Goal: Information Seeking & Learning: Check status

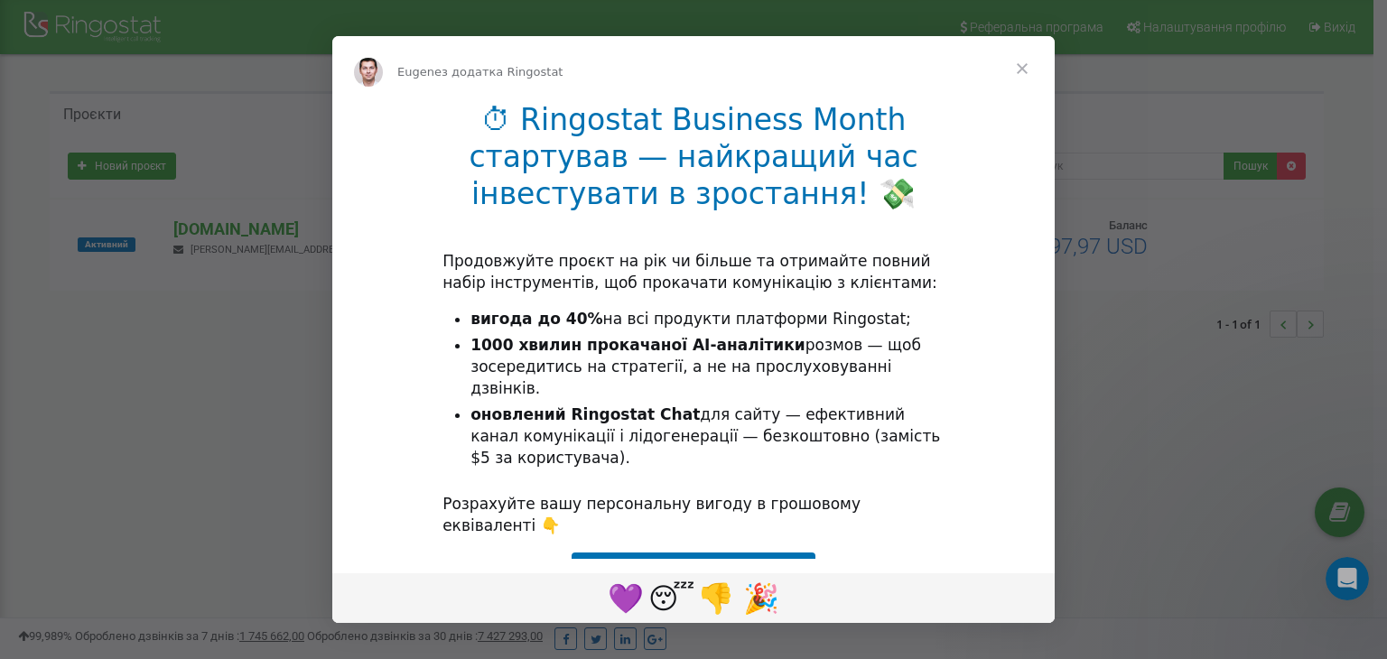
click at [1015, 72] on span "Закрити" at bounding box center [1022, 68] width 65 height 65
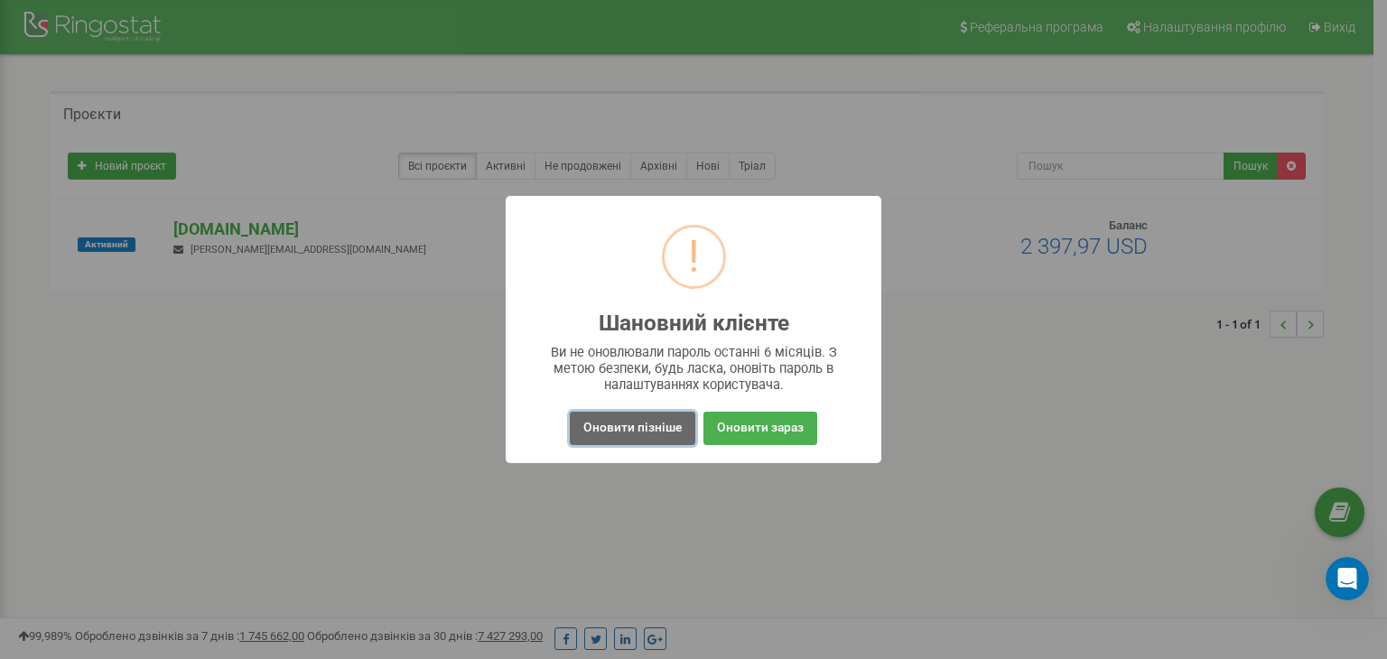
click at [581, 424] on button "Оновити пізніше" at bounding box center [633, 428] width 126 height 33
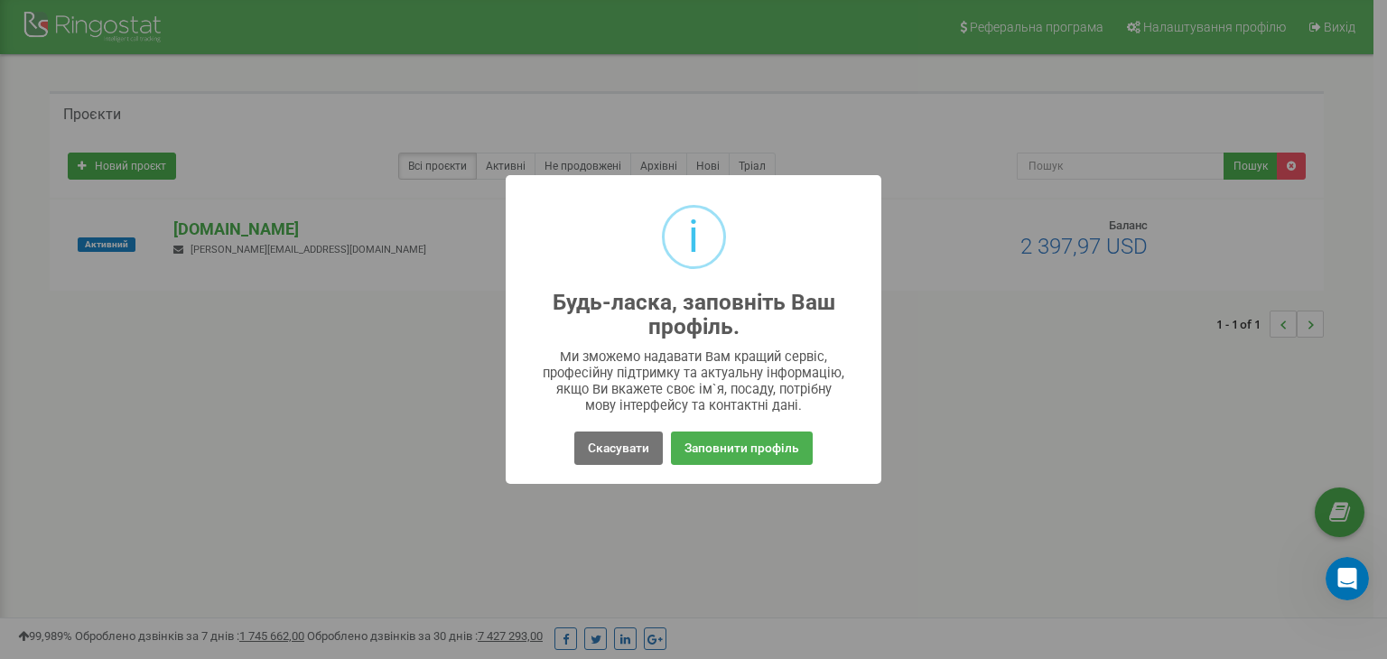
click at [605, 419] on div "i Будь-ласка, заповніть Ваш профіль. × Ми зможемо надавати Вам кращий сервіс, п…" at bounding box center [694, 329] width 376 height 308
click at [597, 449] on button "Скасувати" at bounding box center [618, 448] width 89 height 33
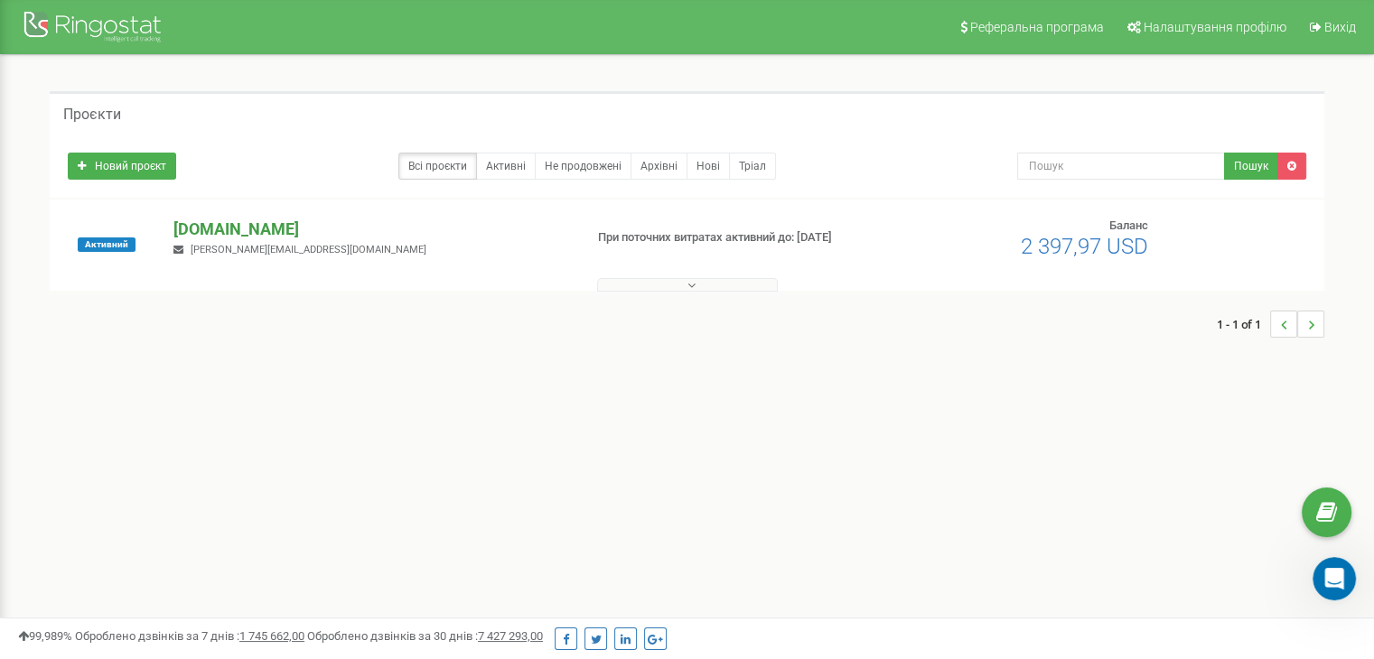
click at [207, 220] on p "[DOMAIN_NAME]" at bounding box center [370, 229] width 395 height 23
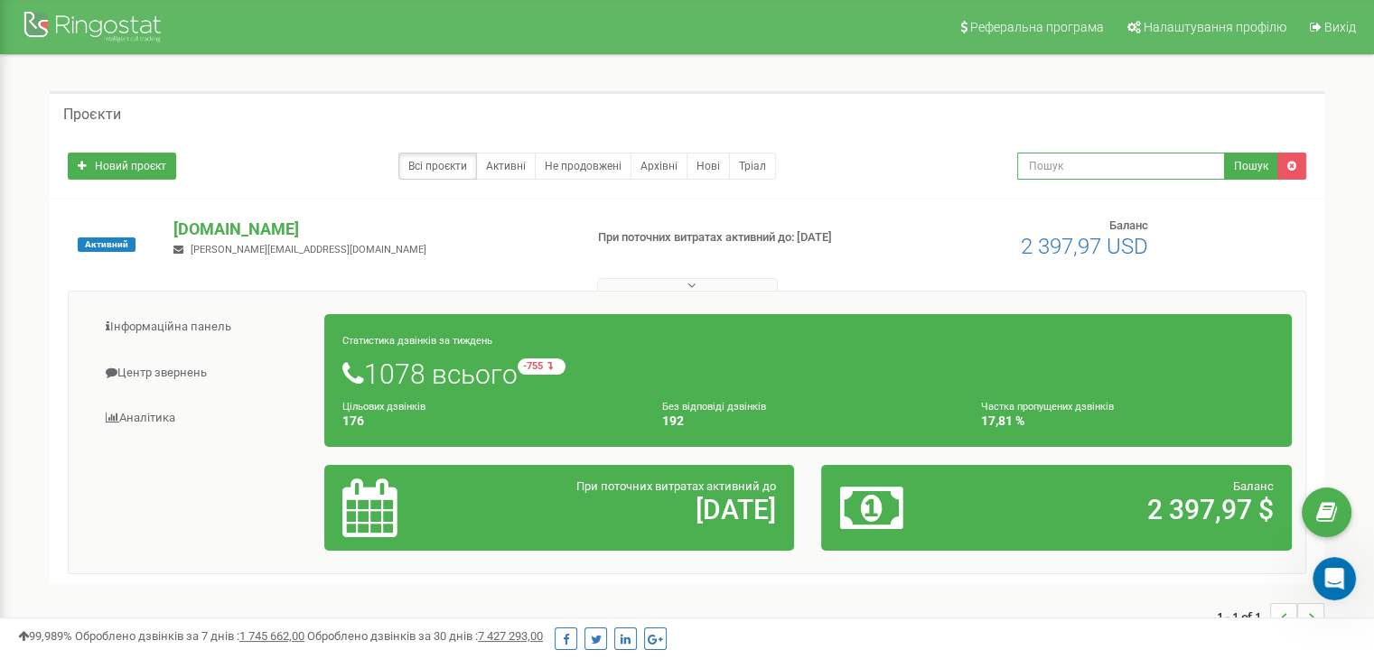
click at [1131, 160] on input "text" at bounding box center [1121, 166] width 208 height 27
paste input "380663192739"
type input "380663192739"
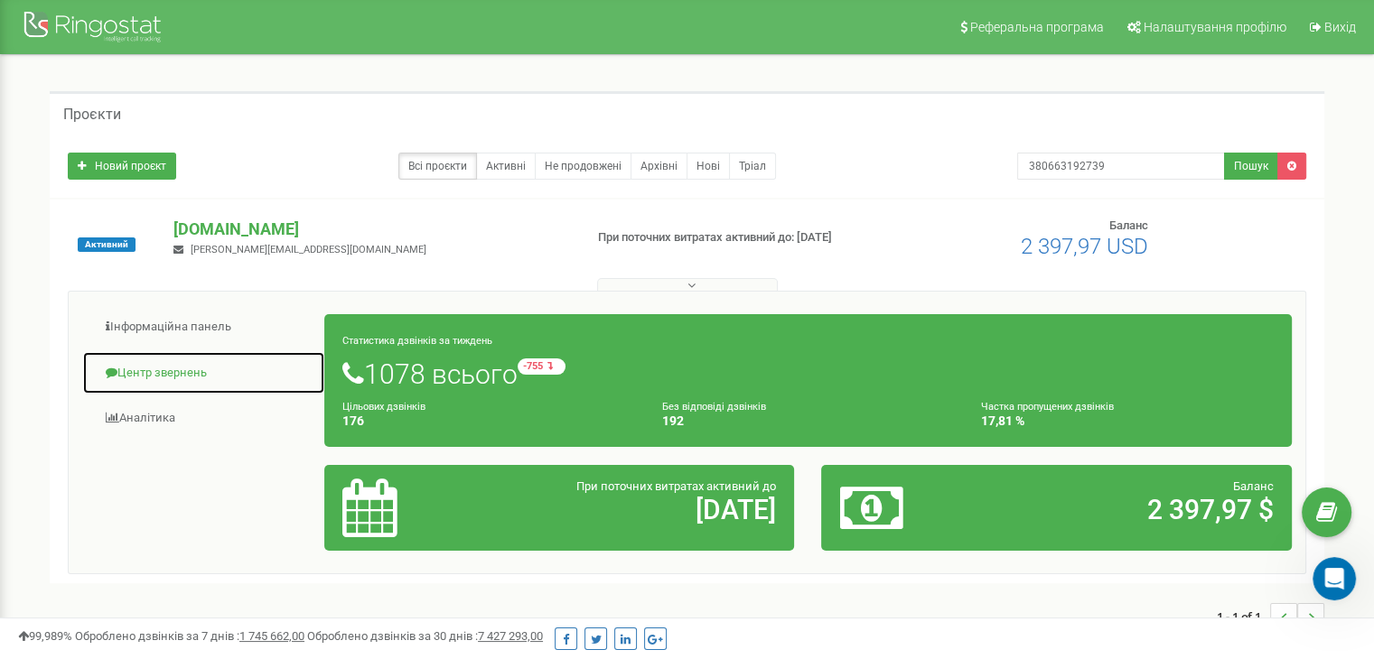
click at [117, 366] on link "Центр звернень" at bounding box center [203, 373] width 243 height 44
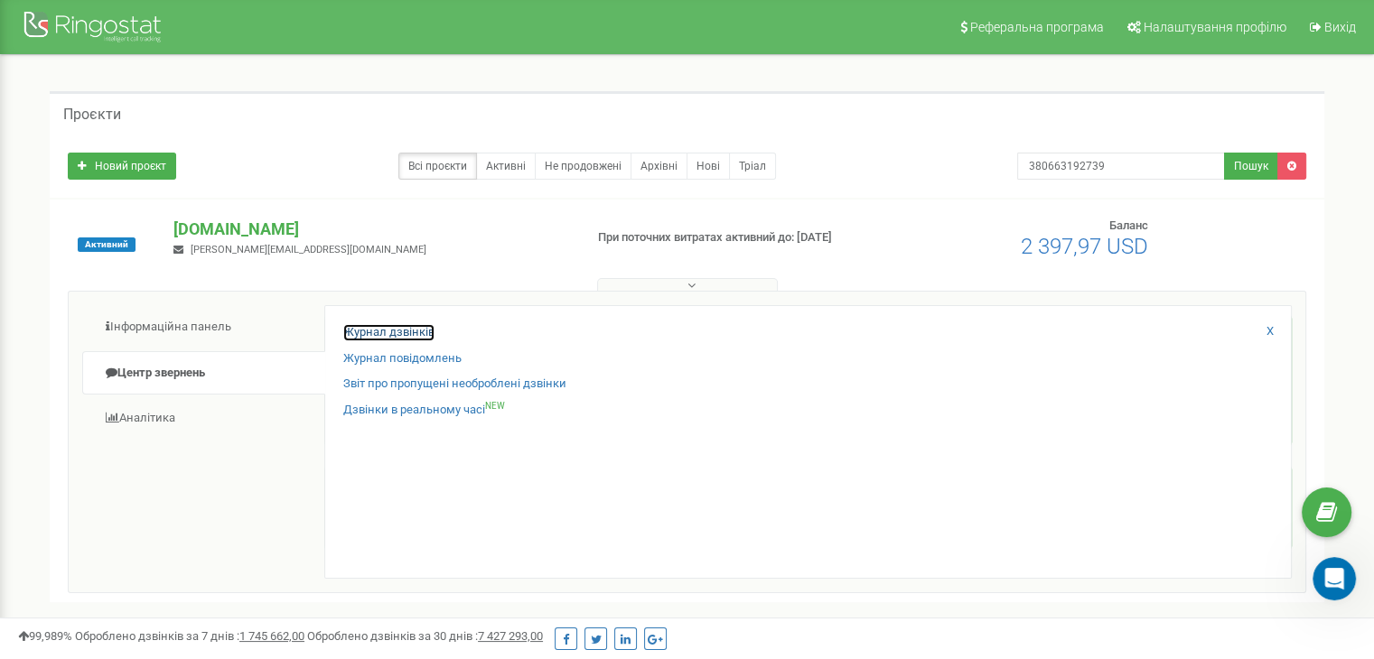
click at [408, 337] on link "Журнал дзвінків" at bounding box center [388, 332] width 91 height 17
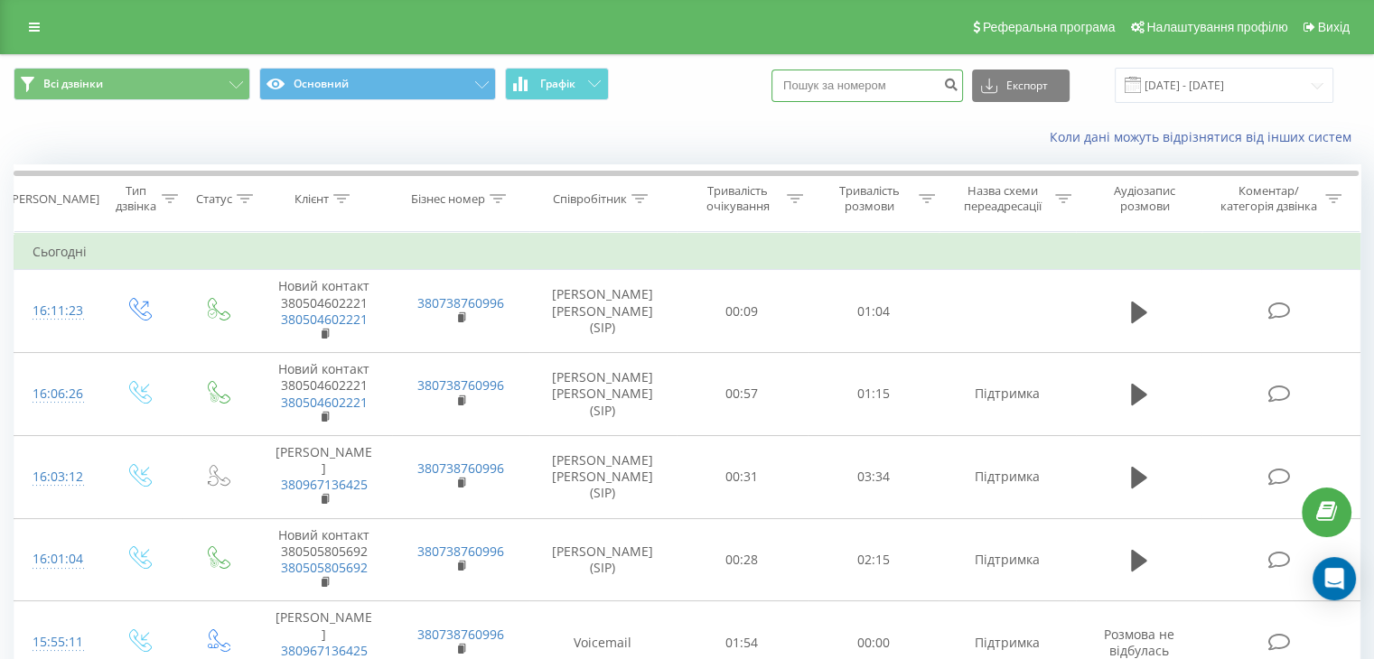
click at [866, 82] on input at bounding box center [866, 86] width 191 height 33
paste input "380663192739"
type input "380663192739"
click at [958, 80] on button "submit" at bounding box center [950, 86] width 24 height 33
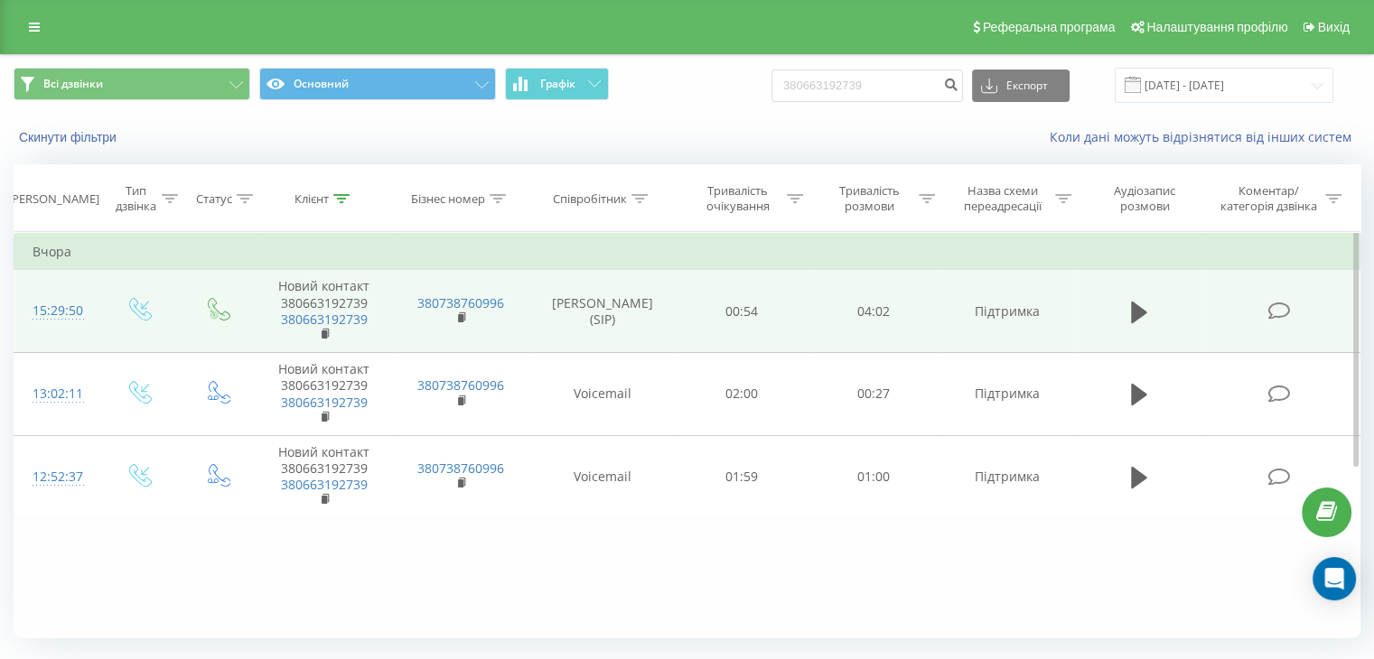
click at [615, 315] on td "Аліна Сльота (SIP)" at bounding box center [602, 311] width 147 height 83
click at [1133, 317] on icon at bounding box center [1139, 313] width 16 height 22
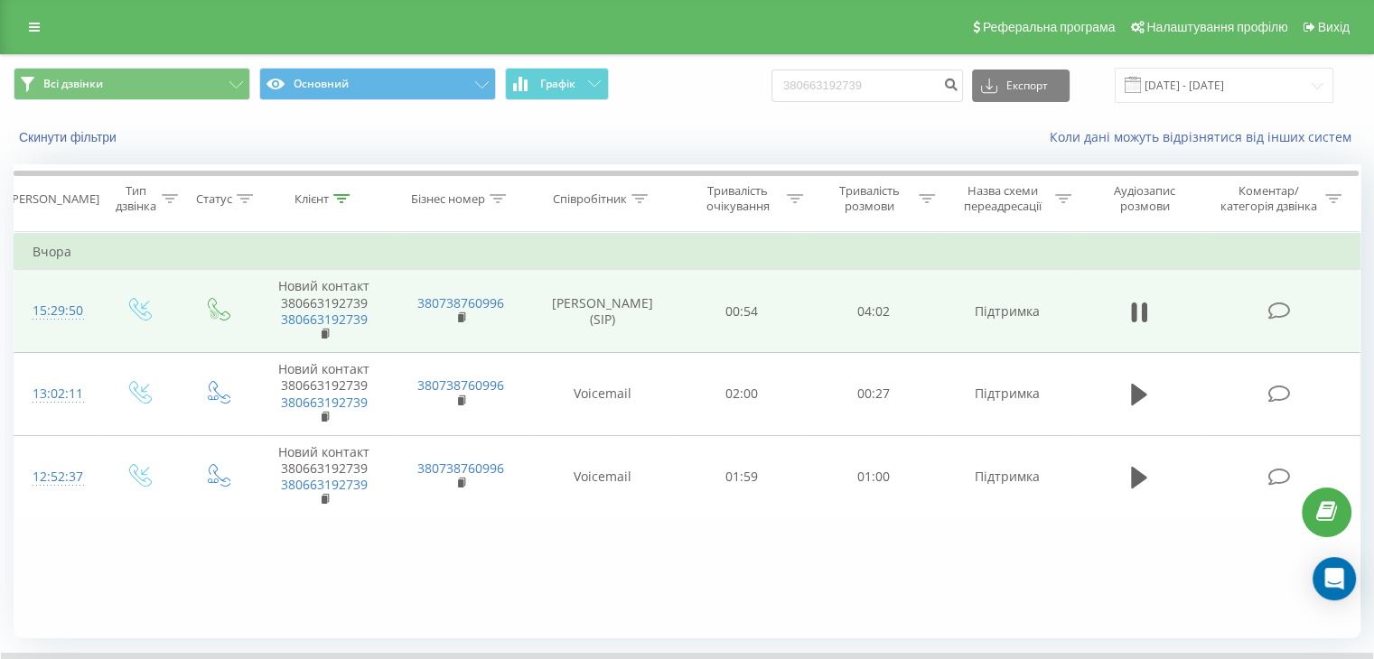
click at [609, 315] on td "Аліна Сльота (SIP)" at bounding box center [602, 311] width 147 height 83
click at [627, 305] on td "Аліна Сльота (SIP)" at bounding box center [602, 311] width 147 height 83
click at [1287, 312] on icon at bounding box center [1278, 311] width 23 height 19
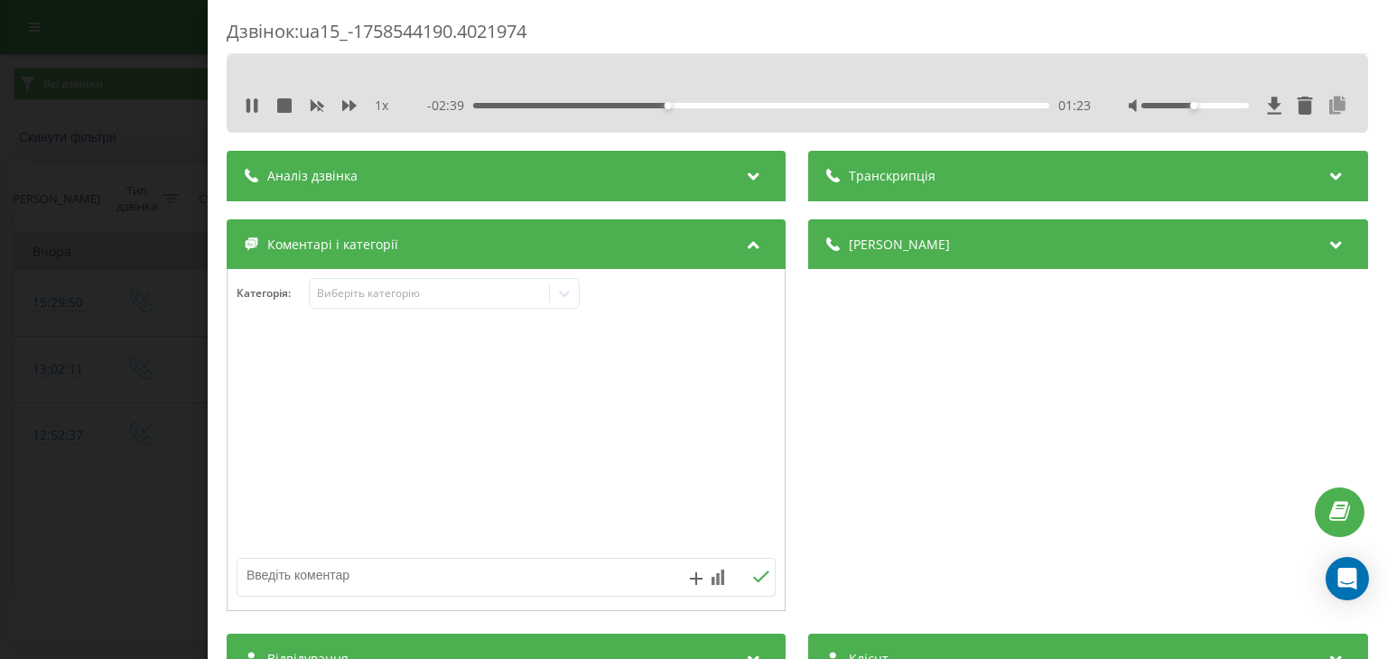
click at [1328, 108] on icon at bounding box center [1339, 106] width 22 height 18
drag, startPoint x: 729, startPoint y: 107, endPoint x: 739, endPoint y: 107, distance: 9.9
click at [736, 107] on div "01:50" at bounding box center [732, 105] width 7 height 7
drag, startPoint x: 739, startPoint y: 107, endPoint x: 754, endPoint y: 109, distance: 15.6
click at [754, 109] on div "- 02:01 02:00 02:00" at bounding box center [759, 106] width 663 height 18
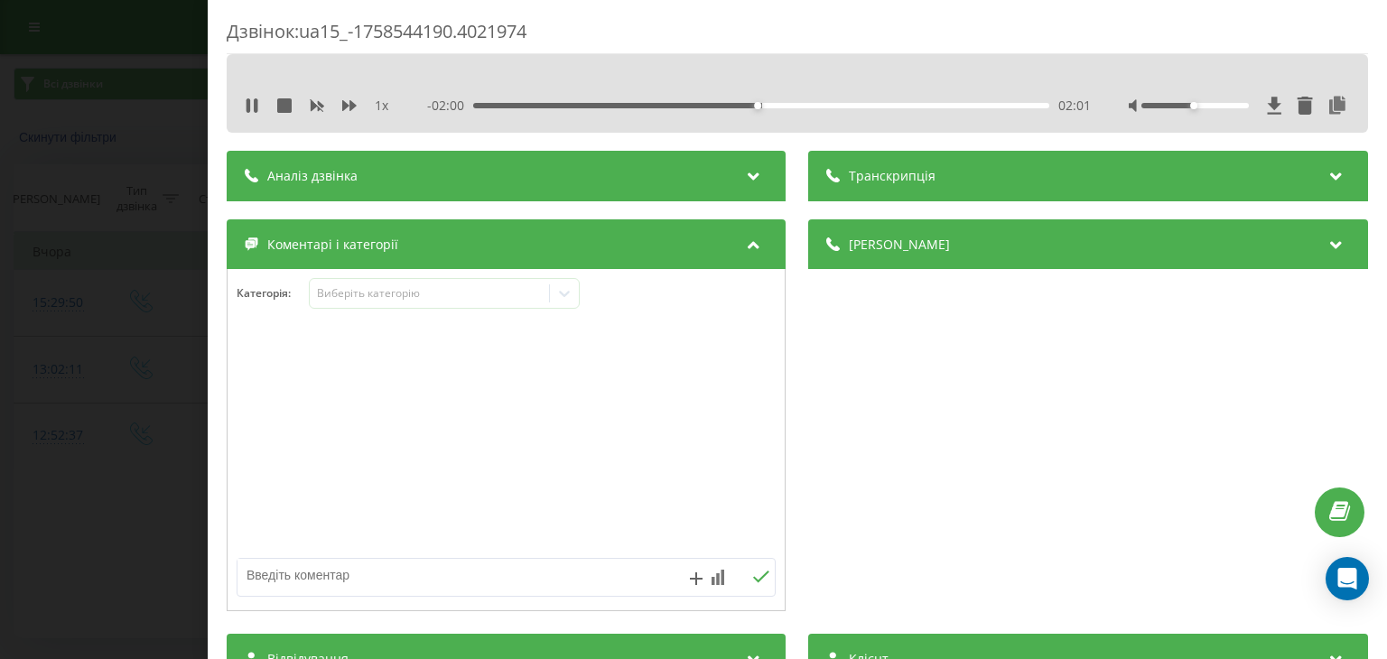
click at [759, 109] on div "- 02:00 02:01 02:01" at bounding box center [759, 106] width 663 height 18
drag, startPoint x: 755, startPoint y: 101, endPoint x: 765, endPoint y: 101, distance: 9.9
click at [765, 101] on div "- 02:00 02:01 02:01" at bounding box center [759, 106] width 663 height 18
click at [772, 106] on div "02:04" at bounding box center [761, 105] width 575 height 5
drag, startPoint x: 773, startPoint y: 106, endPoint x: 784, endPoint y: 107, distance: 10.9
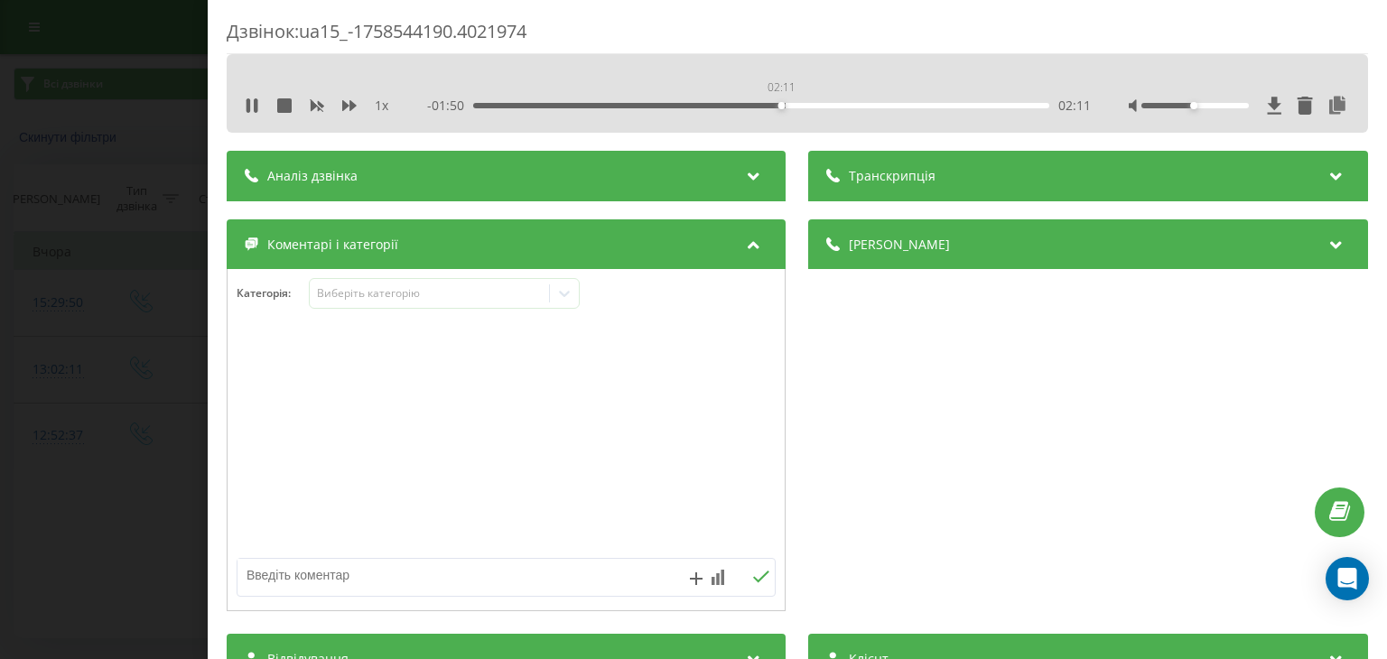
click at [784, 107] on div "02:11" at bounding box center [782, 105] width 7 height 7
click at [789, 109] on div "- 01:46 02:15 02:15" at bounding box center [759, 106] width 663 height 18
drag, startPoint x: 789, startPoint y: 107, endPoint x: 801, endPoint y: 106, distance: 11.8
click at [801, 106] on div "02:20" at bounding box center [802, 105] width 7 height 7
drag, startPoint x: 802, startPoint y: 106, endPoint x: 813, endPoint y: 106, distance: 10.8
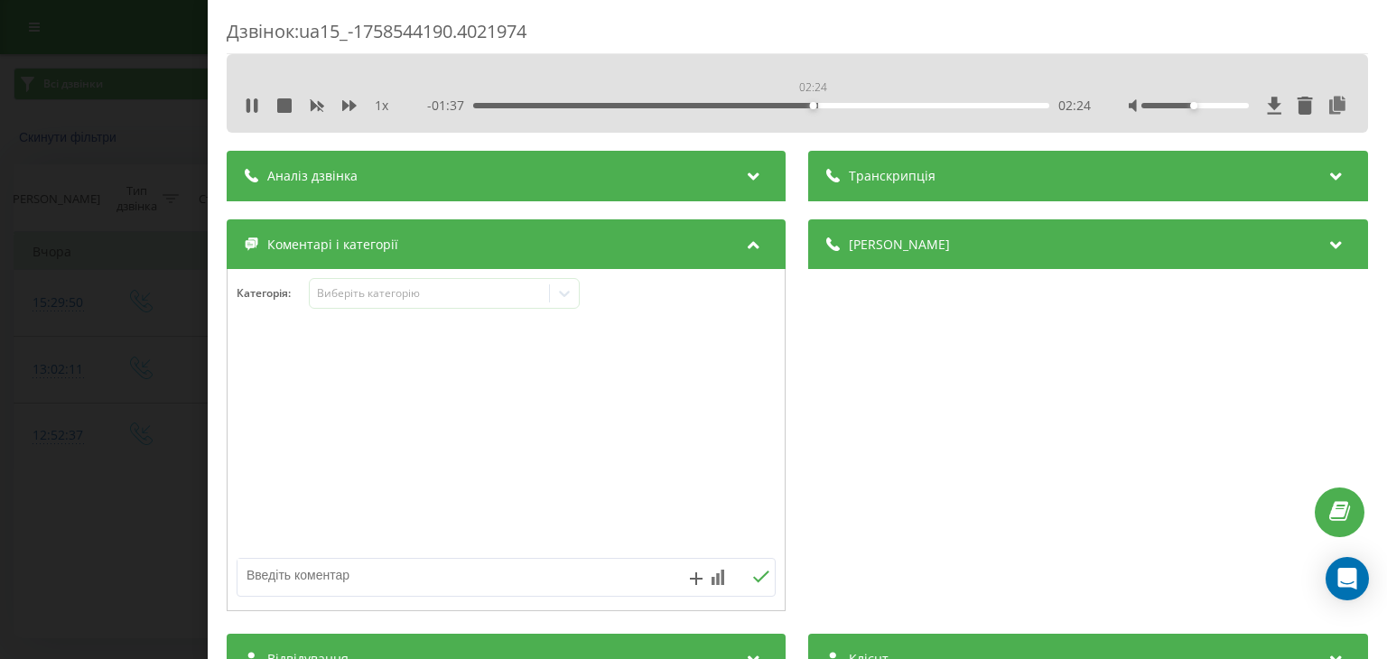
click at [813, 106] on div "02:24" at bounding box center [813, 105] width 7 height 7
drag, startPoint x: 813, startPoint y: 106, endPoint x: 829, endPoint y: 106, distance: 16.3
click at [829, 106] on div "02:32" at bounding box center [830, 105] width 7 height 7
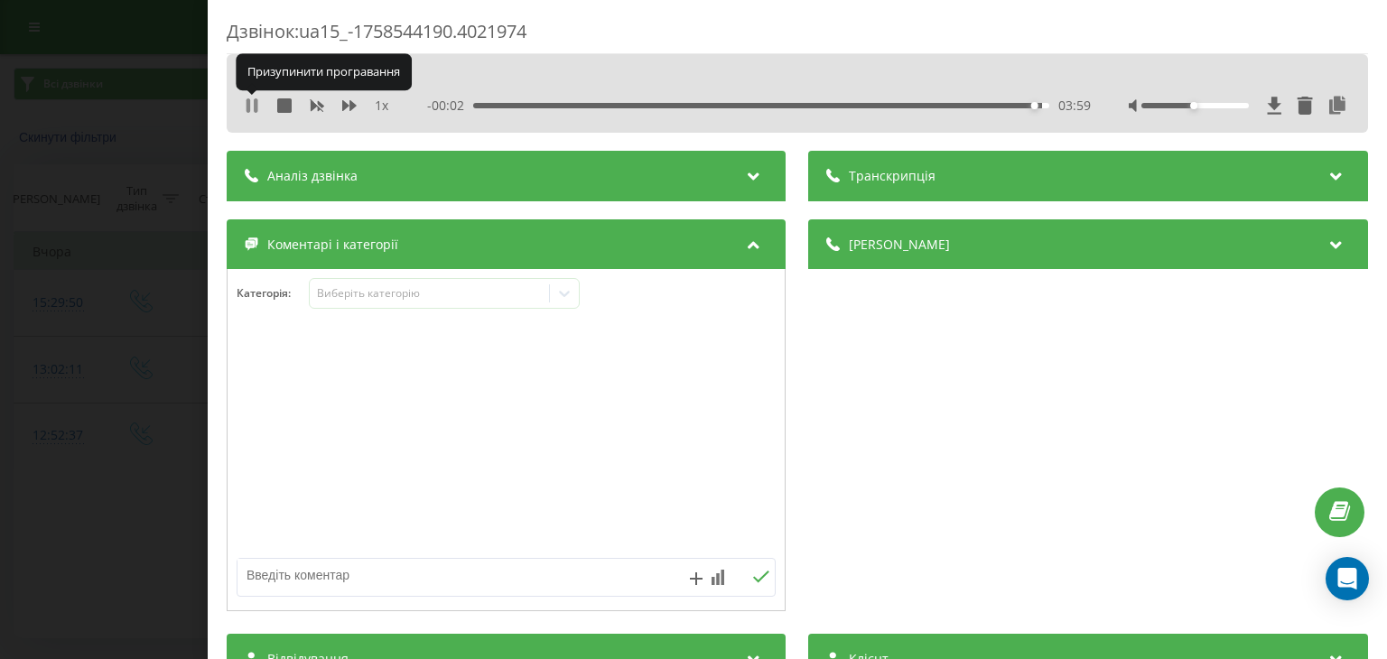
click at [247, 106] on icon at bounding box center [249, 105] width 4 height 14
